Goal: Find specific page/section: Find specific page/section

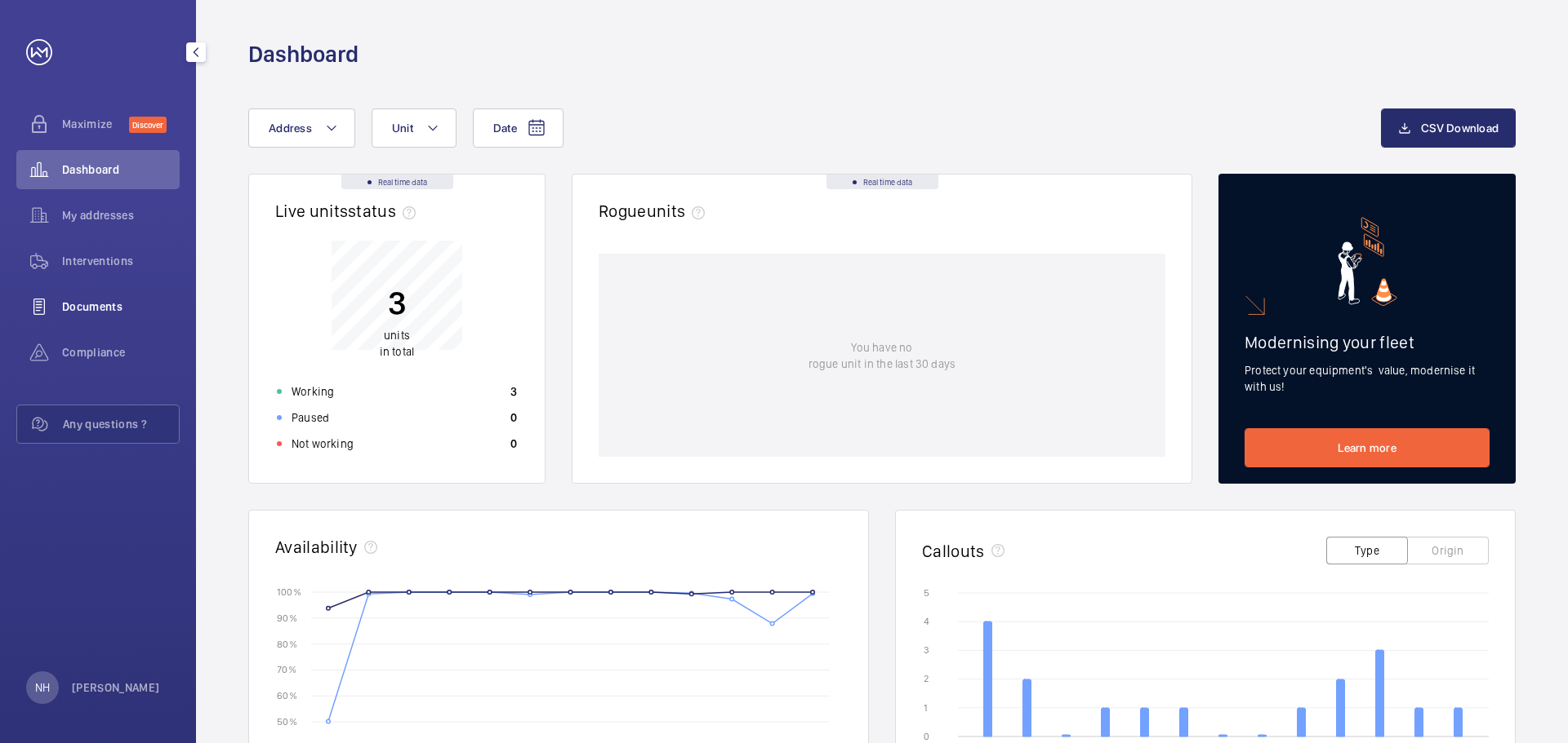
click at [78, 304] on span "Documents" at bounding box center [120, 306] width 117 height 16
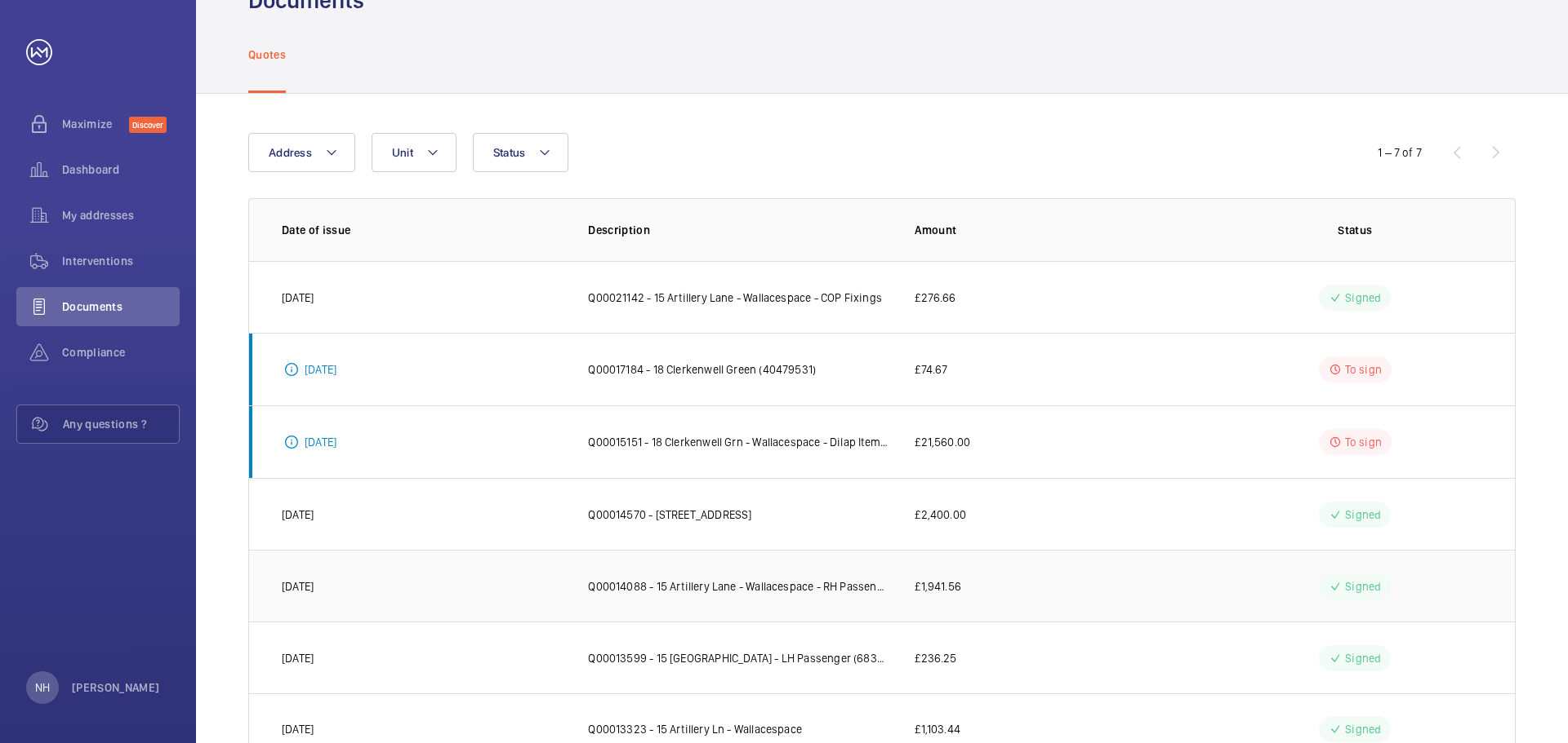
scroll to position [82, 0]
